Goal: Transaction & Acquisition: Purchase product/service

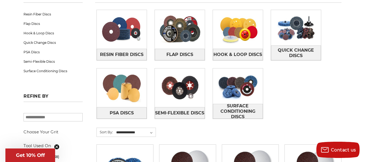
scroll to position [104, 0]
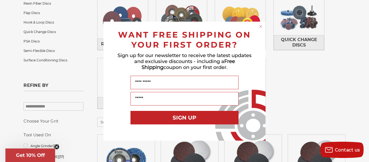
click at [346, 78] on div "Close dialog WANT FREE SHIPPING ON YOUR FIRST ORDER? Sign up for our newsletter…" at bounding box center [184, 81] width 369 height 162
click at [260, 27] on icon "Close dialog" at bounding box center [261, 26] width 2 height 2
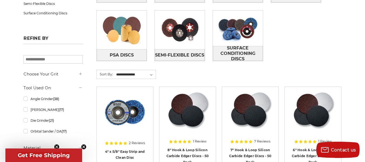
scroll to position [173, 0]
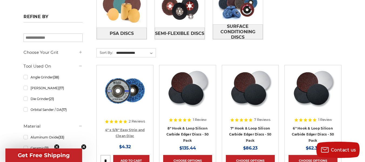
click at [130, 128] on link "4" x 5/8" Easy Strip and Clean Disc" at bounding box center [125, 133] width 40 height 10
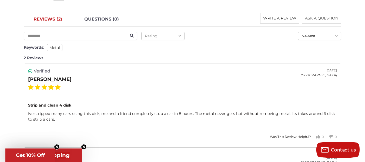
scroll to position [818, 0]
